Goal: Transaction & Acquisition: Purchase product/service

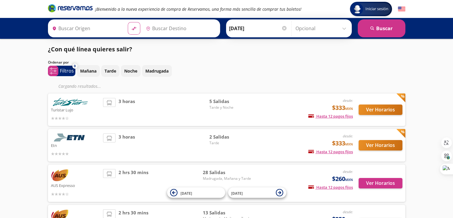
type input "Culiacán, [GEOGRAPHIC_DATA]"
type input "[GEOGRAPHIC_DATA], [GEOGRAPHIC_DATA]"
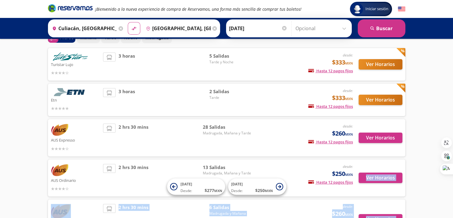
click at [453, 214] on html "Iniciar sesión Iniciar sesión ¡Bienvenido a la nueva experiencia de compra de R…" at bounding box center [226, 207] width 453 height 480
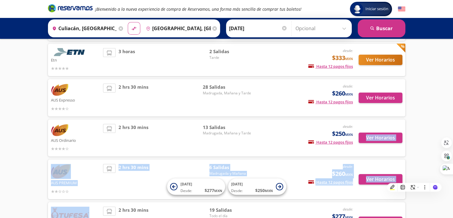
scroll to position [85, 0]
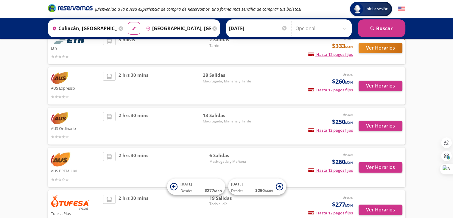
click at [453, 95] on div "Iniciar sesión Iniciar sesión ¡Bienvenido a la nueva experiencia de compra de R…" at bounding box center [226, 155] width 453 height 480
click at [374, 165] on button "Ver Horarios" at bounding box center [381, 167] width 44 height 10
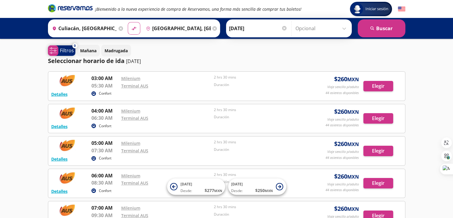
click at [52, 51] on icon "system-uicons:filtering" at bounding box center [52, 50] width 7 height 7
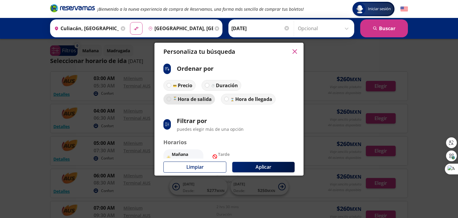
click at [168, 100] on div at bounding box center [169, 99] width 4 height 4
click at [168, 100] on input "Hora de salida" at bounding box center [169, 99] width 4 height 4
radio input "true"
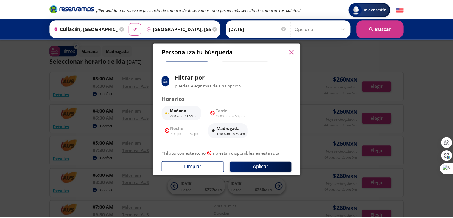
scroll to position [50, 0]
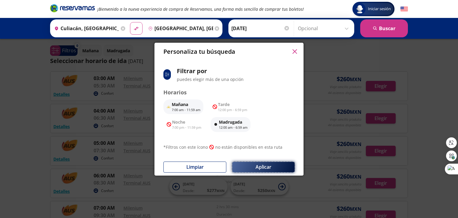
click at [248, 166] on button "Aplicar" at bounding box center [263, 167] width 62 height 10
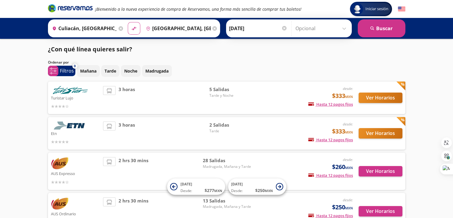
scroll to position [85, 0]
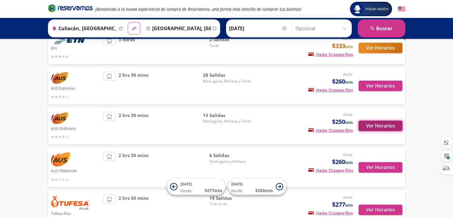
click at [388, 125] on button "Ver Horarios" at bounding box center [381, 125] width 44 height 10
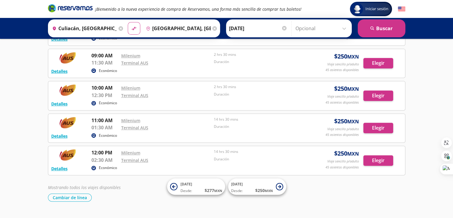
scroll to position [325, 0]
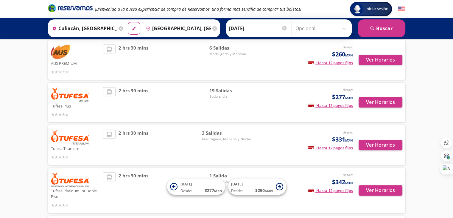
scroll to position [204, 0]
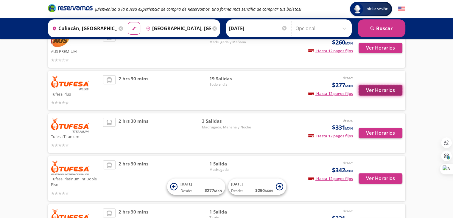
click at [382, 92] on button "Ver Horarios" at bounding box center [381, 90] width 44 height 10
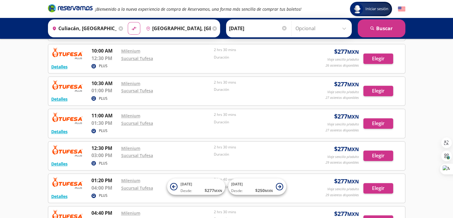
scroll to position [226, 0]
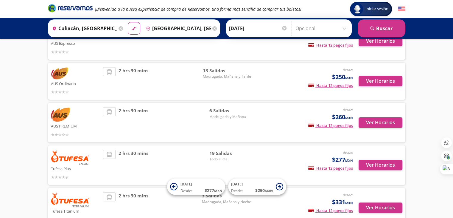
scroll to position [17, 0]
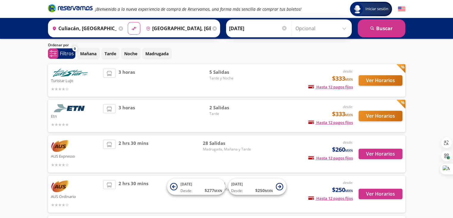
click at [71, 77] on p "Turistar Lujo" at bounding box center [75, 80] width 49 height 7
click at [382, 80] on button "Ver Horarios" at bounding box center [381, 80] width 44 height 10
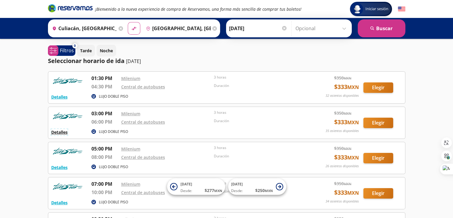
click at [59, 131] on button "Detalles" at bounding box center [59, 132] width 16 height 6
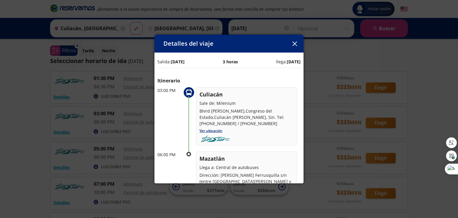
click at [295, 44] on icon "button" at bounding box center [294, 43] width 4 height 4
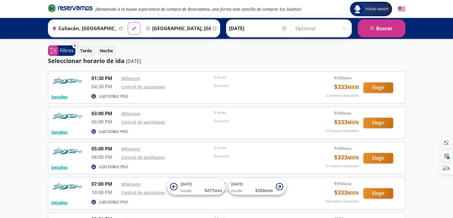
click at [56, 85] on img at bounding box center [67, 81] width 33 height 12
click at [57, 97] on button "Detalles" at bounding box center [59, 97] width 16 height 6
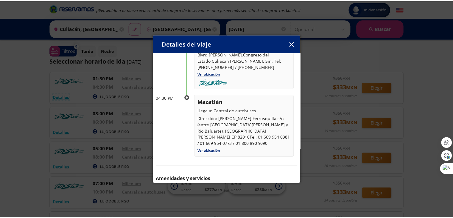
scroll to position [79, 0]
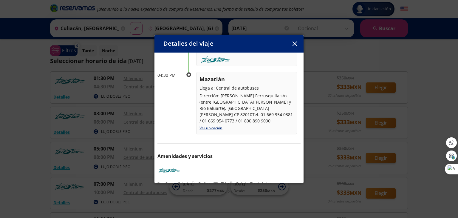
click at [290, 43] on button "button" at bounding box center [294, 43] width 9 height 9
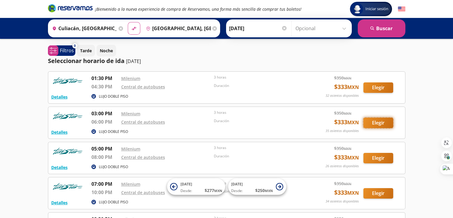
click at [380, 124] on button "Elegir" at bounding box center [379, 122] width 30 height 10
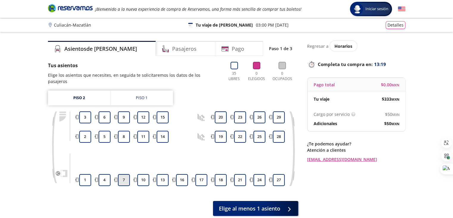
click at [123, 174] on button "7" at bounding box center [124, 180] width 12 height 12
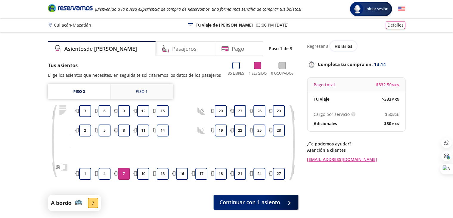
click at [140, 92] on div "Piso 1" at bounding box center [142, 92] width 12 height 6
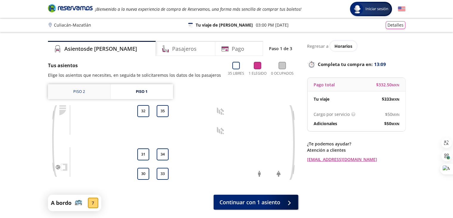
click at [86, 93] on link "Piso 2" at bounding box center [79, 91] width 62 height 15
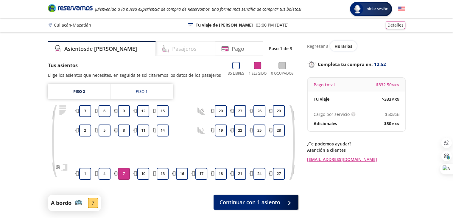
click at [172, 52] on h4 "Pasajeros" at bounding box center [184, 49] width 24 height 8
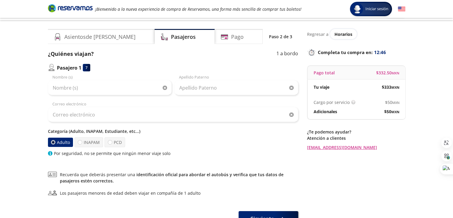
scroll to position [24, 0]
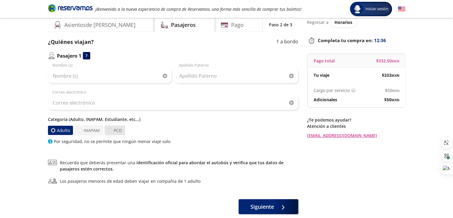
click at [109, 129] on div at bounding box center [110, 130] width 4 height 4
click at [109, 129] on input "PCD" at bounding box center [110, 130] width 4 height 4
radio input "true"
click at [55, 129] on div at bounding box center [53, 130] width 4 height 4
click at [55, 129] on input "Adulto" at bounding box center [53, 130] width 4 height 4
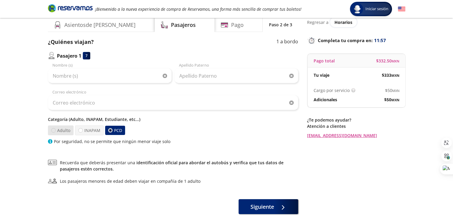
radio input "true"
radio input "false"
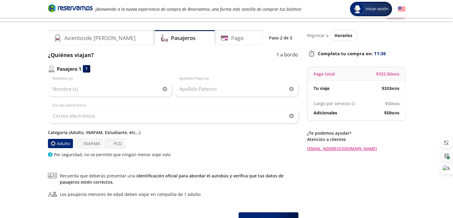
scroll to position [0, 0]
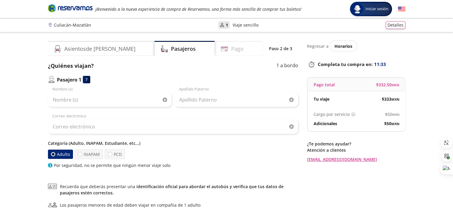
click at [234, 51] on div "Pago" at bounding box center [239, 48] width 48 height 15
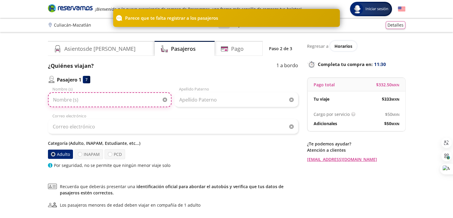
click at [110, 103] on input "Nombre (s)" at bounding box center [110, 99] width 124 height 15
type input "[PERSON_NAME]"
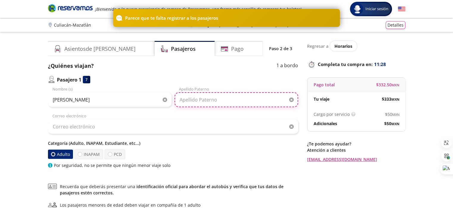
type input "[PERSON_NAME]"
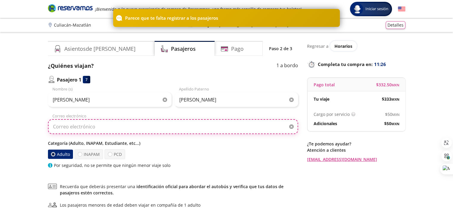
click at [94, 128] on input "Correo electrónico" at bounding box center [173, 126] width 250 height 15
type input "[EMAIL_ADDRESS][DOMAIN_NAME]"
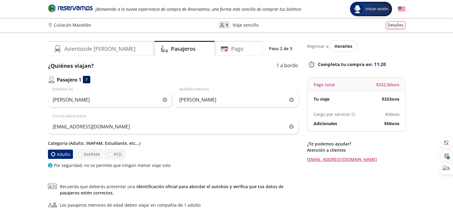
click at [228, 163] on div "Por seguridad, no se permite que ningún menor viaje solo" at bounding box center [173, 165] width 250 height 6
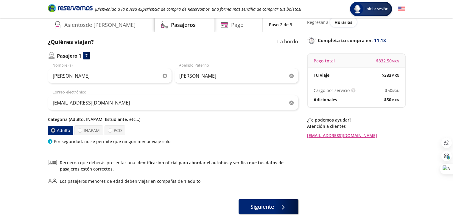
scroll to position [36, 0]
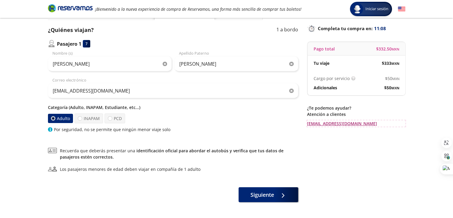
click at [325, 123] on link "[EMAIL_ADDRESS][DOMAIN_NAME]" at bounding box center [356, 123] width 98 height 6
click at [333, 161] on div "Regresar a Horarios Completa tu compra en : 11:01 Pago total $ 332.50 MXN Tu vi…" at bounding box center [356, 103] width 98 height 197
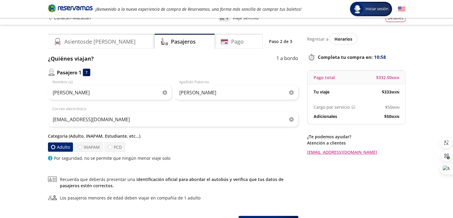
scroll to position [0, 0]
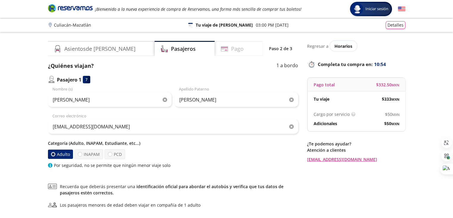
click at [234, 54] on div "Pago" at bounding box center [239, 48] width 48 height 15
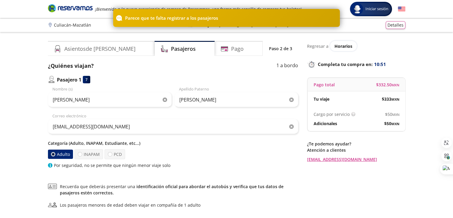
click at [343, 168] on div "Regresar a Horarios Completa tu compra en : 10:51 Pago total $ 332.50 MXN Tu vi…" at bounding box center [356, 139] width 98 height 197
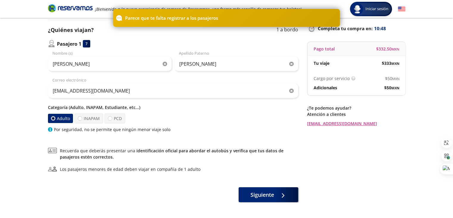
scroll to position [48, 0]
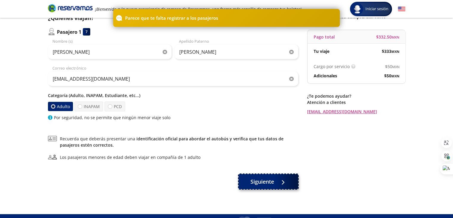
click at [266, 183] on span "Siguiente" at bounding box center [263, 181] width 24 height 8
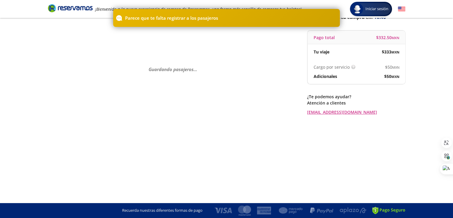
scroll to position [0, 0]
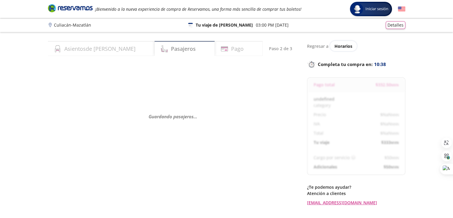
select select "MX"
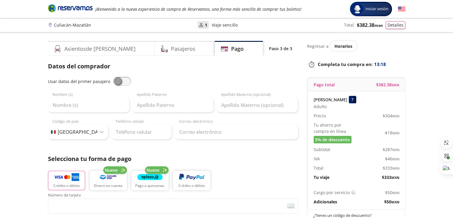
click at [65, 84] on label "Usar datos del primer pasajero" at bounding box center [79, 80] width 62 height 7
click at [113, 77] on input "checkbox" at bounding box center [113, 77] width 0 height 0
type input "[PERSON_NAME]"
type input "[EMAIL_ADDRESS][DOMAIN_NAME]"
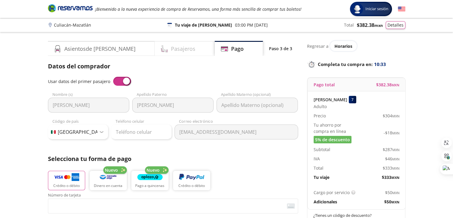
click at [171, 48] on h4 "Pasajeros" at bounding box center [183, 49] width 24 height 8
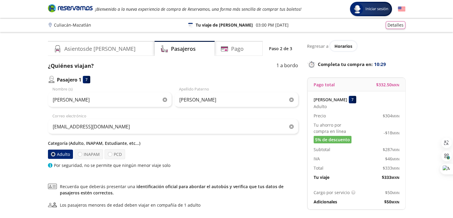
click at [130, 144] on p "Categoría (Adulto, INAPAM, Estudiante, etc...)" at bounding box center [173, 143] width 250 height 6
select select "MX"
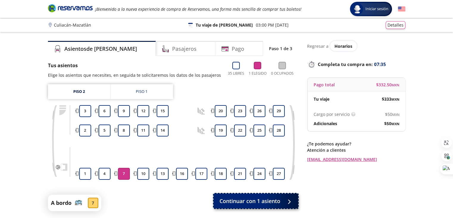
click at [255, 203] on span "Continuar con 1 asiento" at bounding box center [250, 201] width 61 height 8
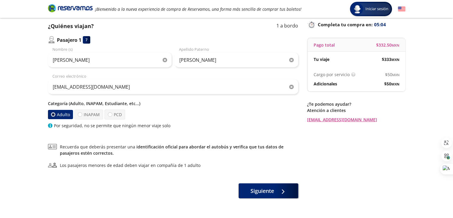
scroll to position [52, 0]
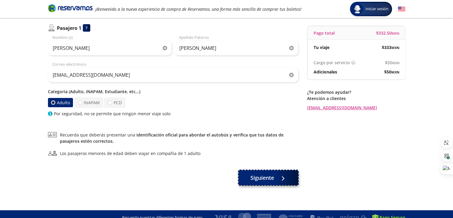
click at [261, 179] on span "Siguiente" at bounding box center [263, 177] width 24 height 8
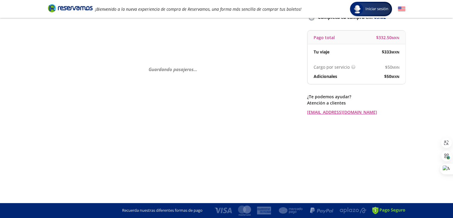
scroll to position [0, 0]
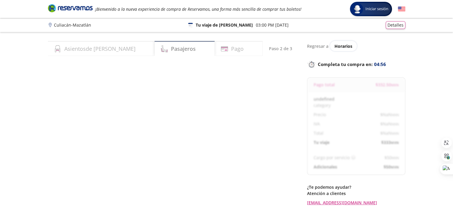
select select "MX"
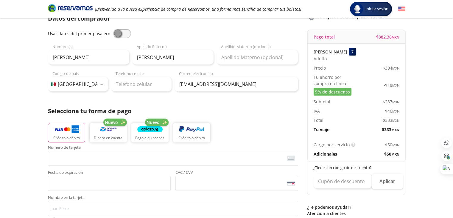
scroll to position [60, 0]
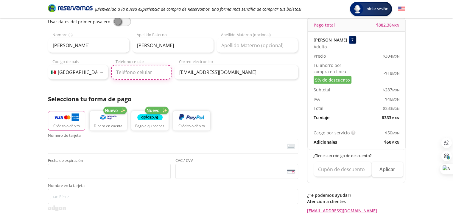
click at [154, 73] on input "Teléfono celular" at bounding box center [141, 72] width 60 height 15
type input "[PHONE_NUMBER]"
click at [77, 121] on img "button" at bounding box center [66, 117] width 25 height 9
click at [74, 152] on span "<p>Your browser does not support iframes.</p>" at bounding box center [173, 146] width 250 height 15
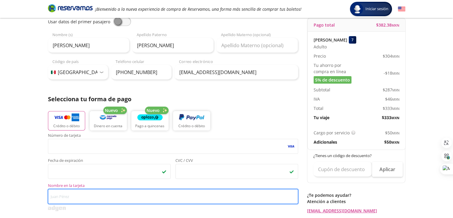
click at [138, 201] on input "Nombre en la tarjeta" at bounding box center [173, 196] width 250 height 15
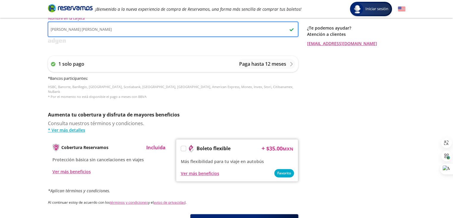
scroll to position [242, 0]
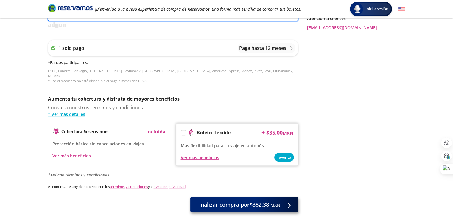
type input "[PERSON_NAME] [PERSON_NAME]"
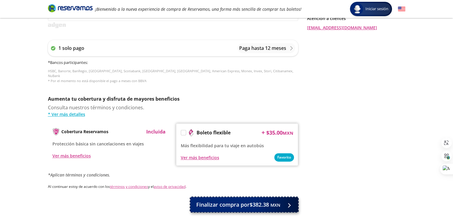
click at [249, 200] on span "Finalizar compra por $382.38 MXN" at bounding box center [238, 204] width 84 height 8
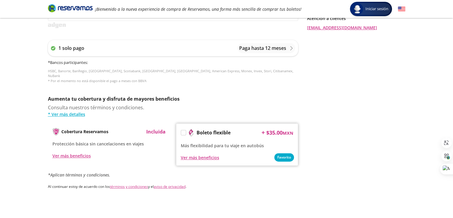
scroll to position [0, 0]
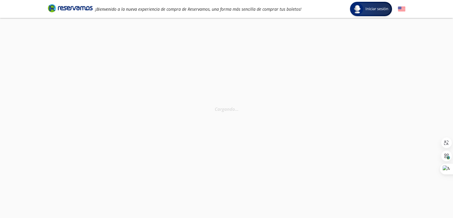
select select "MX"
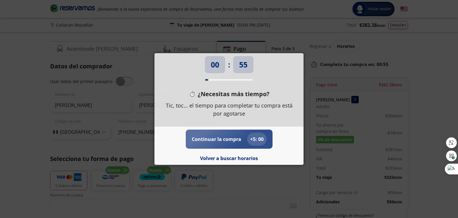
click at [220, 139] on p "Continuar la compra" at bounding box center [216, 138] width 49 height 7
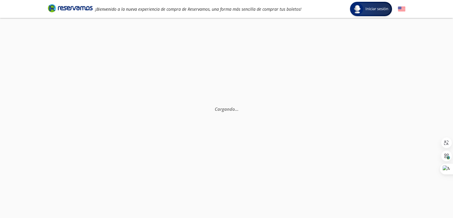
select select "MX"
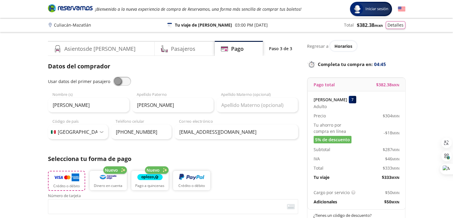
click at [63, 176] on img "button" at bounding box center [66, 177] width 25 height 9
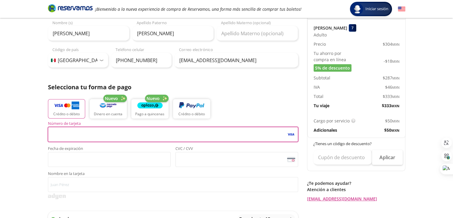
scroll to position [83, 0]
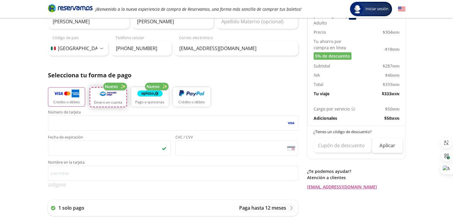
click at [99, 106] on button "Dinero en cuenta" at bounding box center [108, 97] width 37 height 20
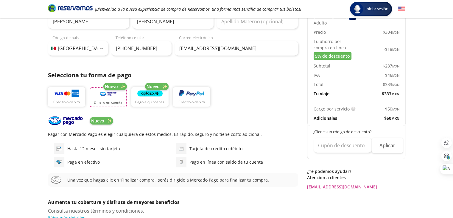
scroll to position [95, 0]
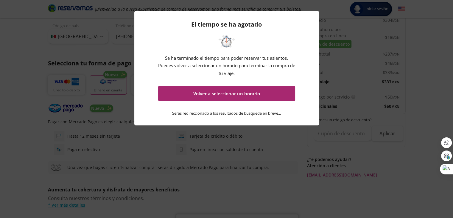
click at [223, 94] on button "Volver a seleccionar un horario" at bounding box center [226, 93] width 137 height 15
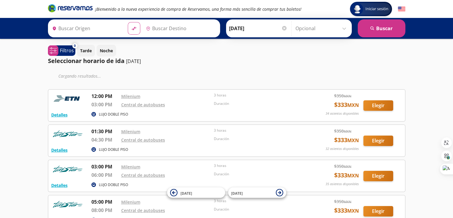
type input "Milenium, [GEOGRAPHIC_DATA]"
type input "Central de Autobuses, [GEOGRAPHIC_DATA]"
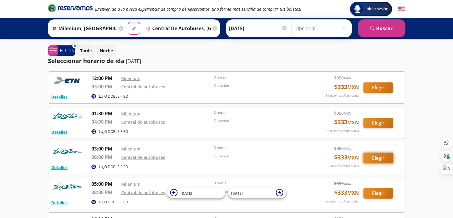
click at [379, 160] on button "Elegir" at bounding box center [379, 158] width 30 height 10
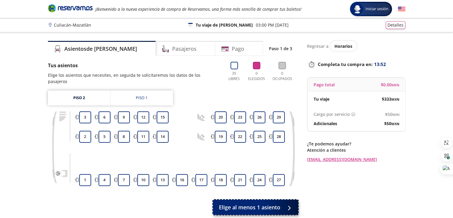
click at [266, 203] on span "Elige al menos 1 asiento" at bounding box center [249, 207] width 61 height 8
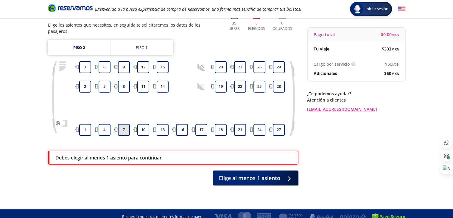
click at [125, 124] on button "7" at bounding box center [124, 130] width 12 height 12
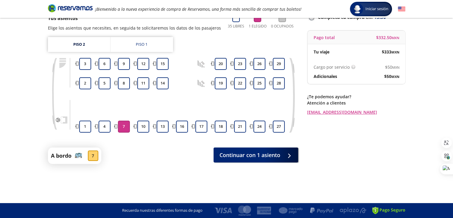
scroll to position [47, 0]
click at [271, 155] on span "Continuar con 1 asiento" at bounding box center [250, 154] width 61 height 8
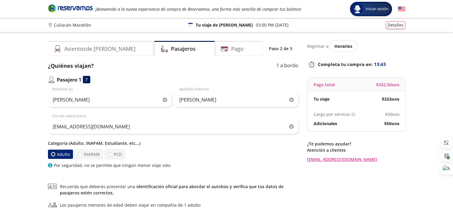
click at [354, 184] on div "Regresar a Horarios Completa tu compra en : 13:43 Pago total $ 332.50 MXN Tu vi…" at bounding box center [356, 139] width 98 height 197
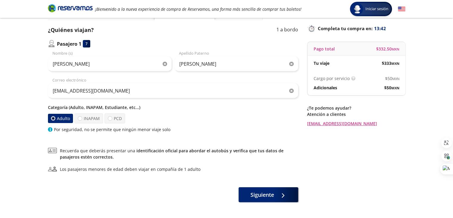
scroll to position [48, 0]
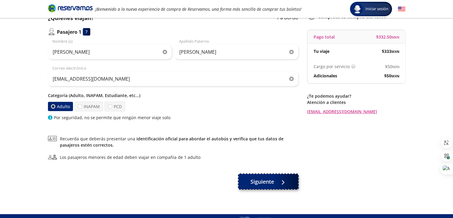
click at [265, 179] on span "Siguiente" at bounding box center [263, 181] width 24 height 8
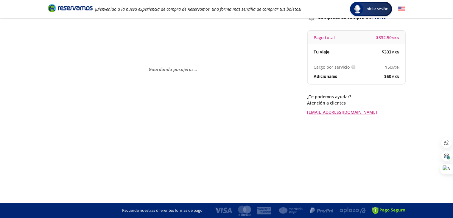
scroll to position [0, 0]
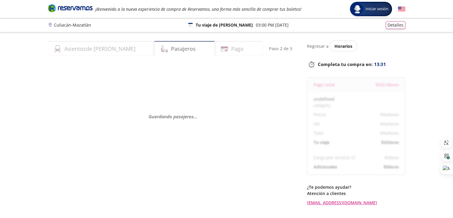
select select "MX"
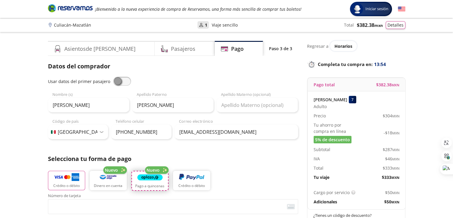
click at [151, 178] on img "button" at bounding box center [149, 177] width 25 height 9
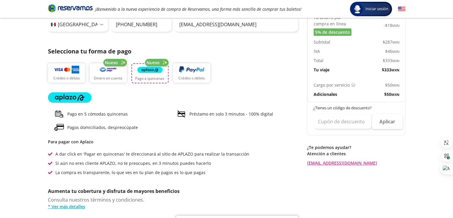
scroll to position [119, 0]
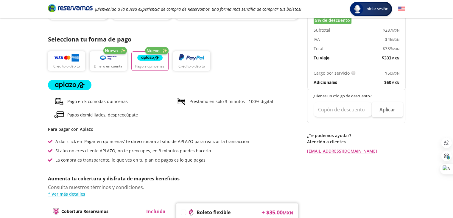
click at [78, 87] on icon at bounding box center [70, 85] width 44 height 10
click at [70, 86] on icon at bounding box center [70, 85] width 44 height 10
click at [150, 64] on p "Pago a quincenas" at bounding box center [149, 66] width 29 height 5
click at [66, 85] on icon at bounding box center [70, 85] width 44 height 10
click at [309, 171] on div "Regresar a Horarios Completa tu compra en : 13:19 Pago total $ 382.38 MXN LIZZE…" at bounding box center [356, 107] width 98 height 371
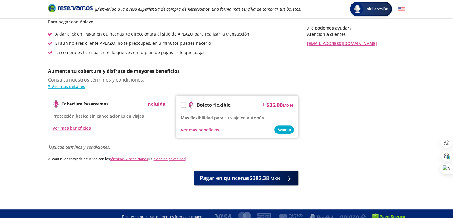
scroll to position [232, 0]
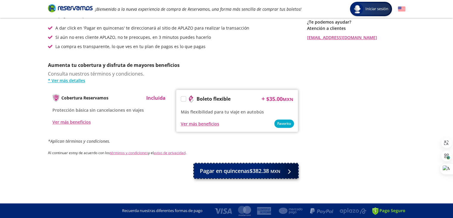
click at [233, 172] on span "Pagar en quincenas $382.38 MXN" at bounding box center [240, 171] width 80 height 8
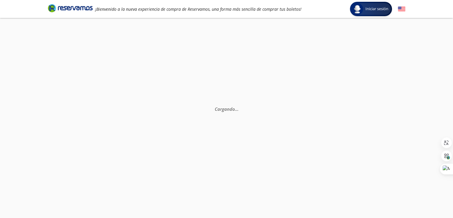
scroll to position [0, 0]
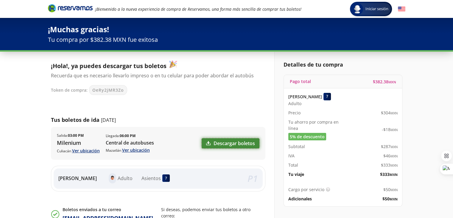
click at [237, 143] on link "Descargar boletos" at bounding box center [231, 143] width 58 height 10
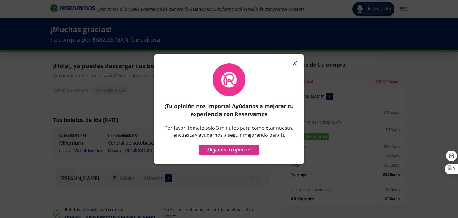
click at [293, 59] on button "button" at bounding box center [294, 63] width 9 height 9
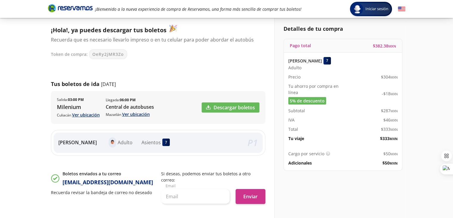
scroll to position [48, 0]
